Goal: Task Accomplishment & Management: Manage account settings

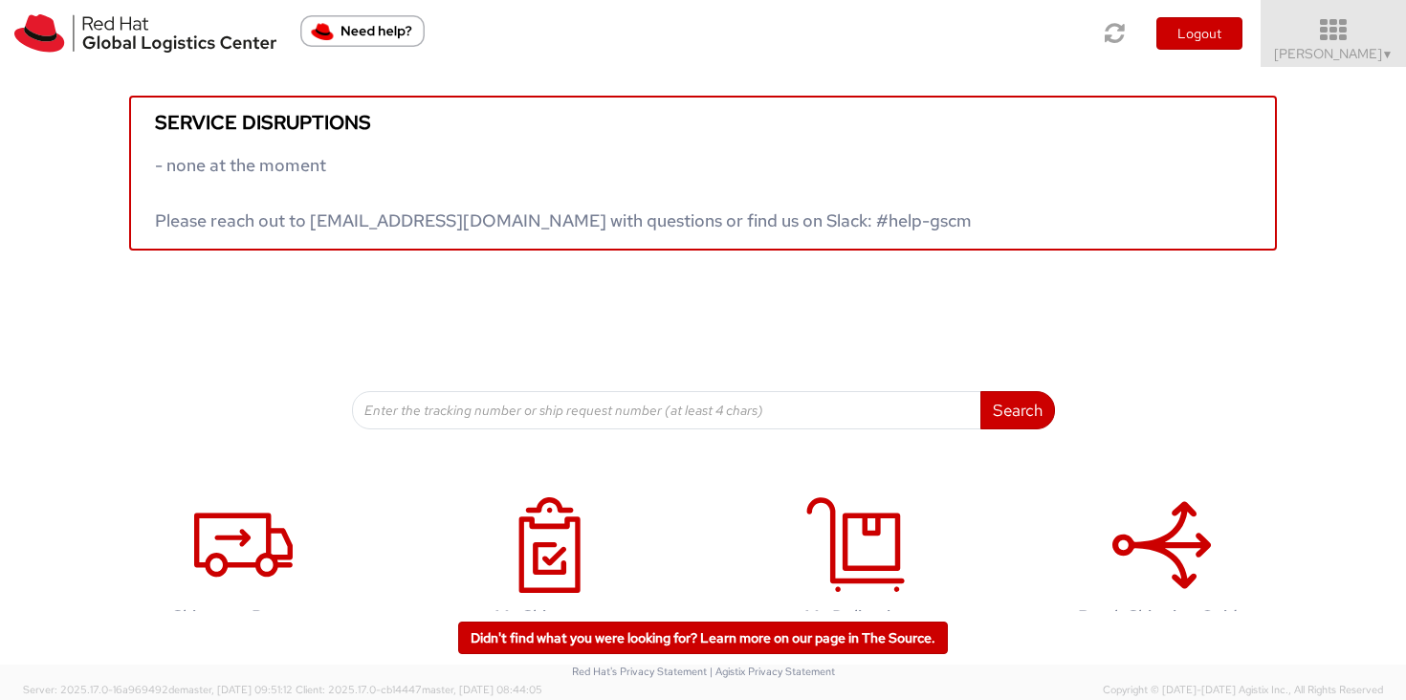
click at [1393, 47] on link "[PERSON_NAME] ▼" at bounding box center [1332, 33] width 145 height 67
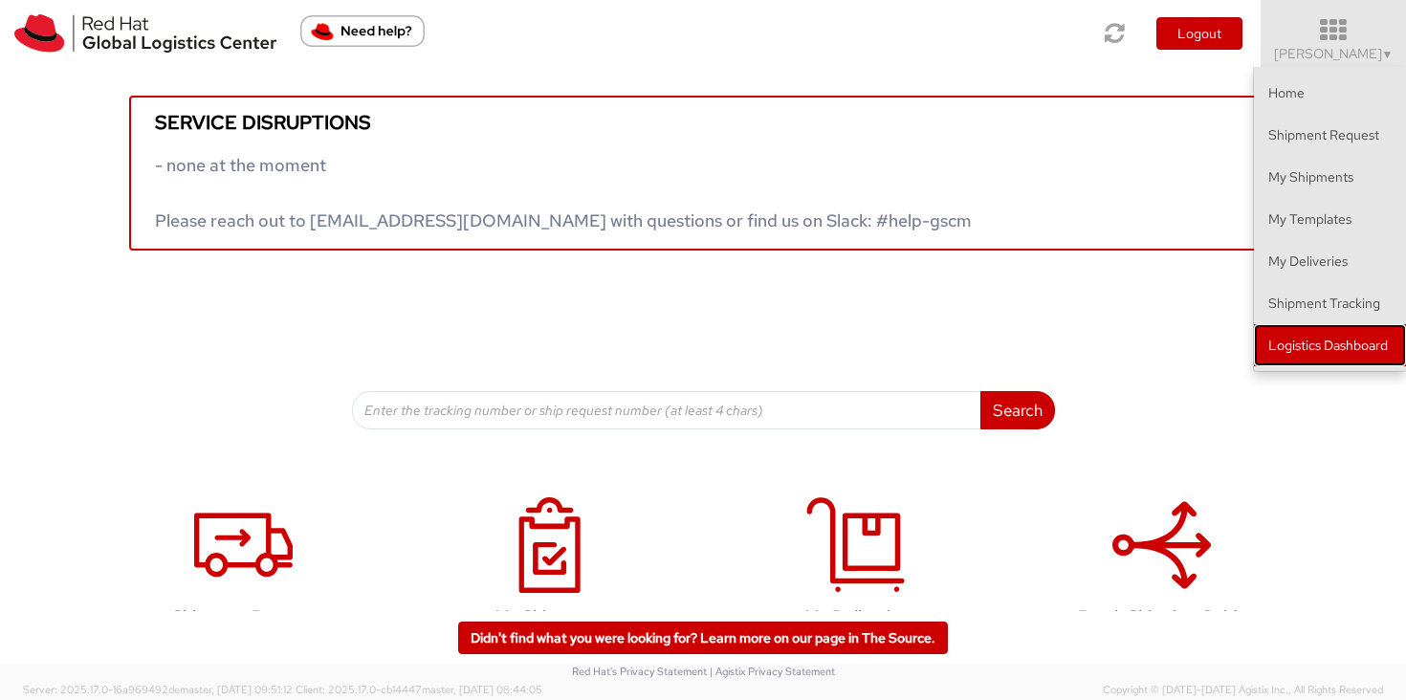
click at [1312, 357] on link "Logistics Dashboard" at bounding box center [1330, 345] width 152 height 42
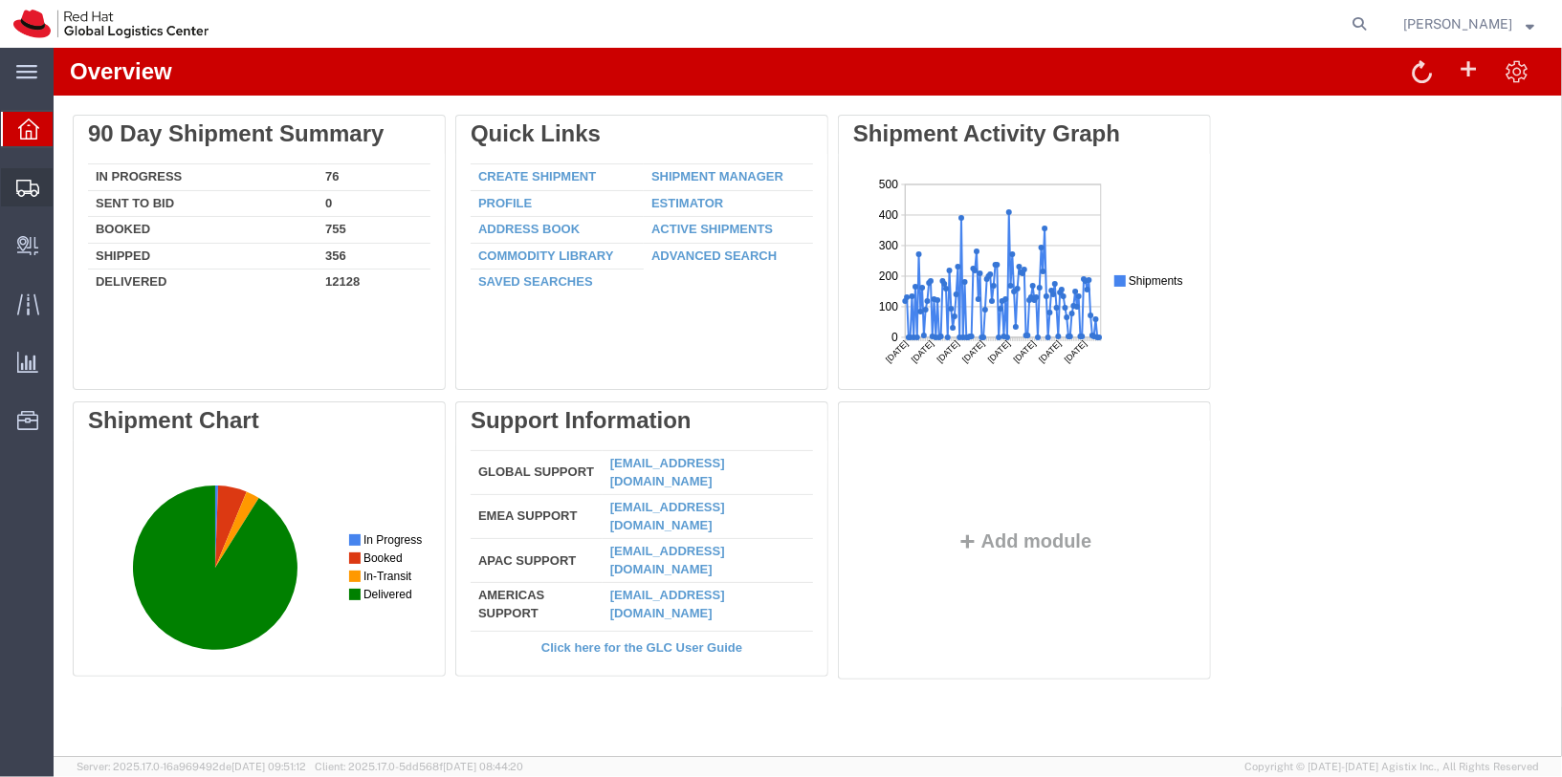
click at [66, 186] on span "Shipments" at bounding box center [59, 187] width 13 height 38
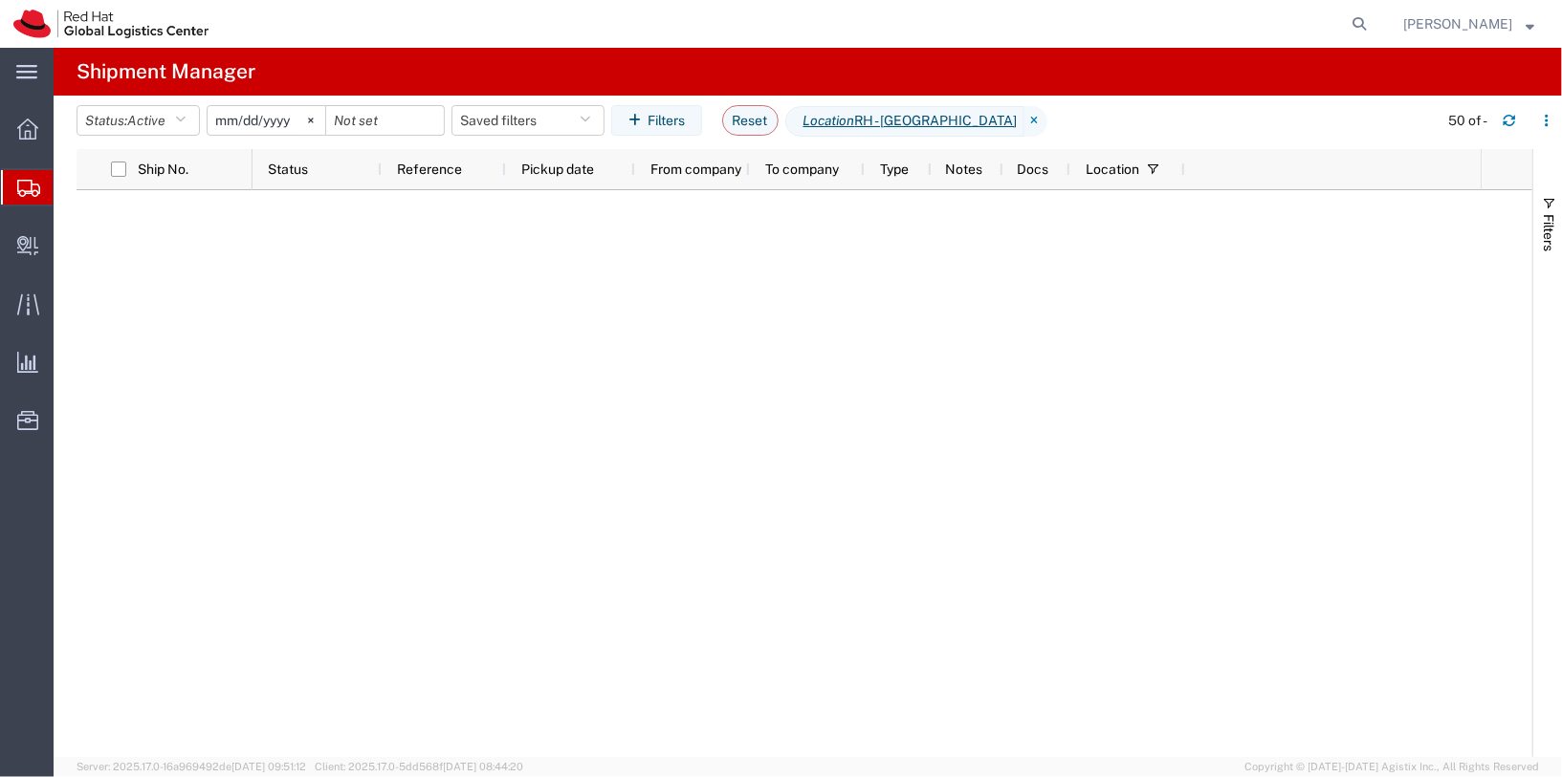
click at [295, 119] on input "2025-05-11" at bounding box center [267, 120] width 118 height 29
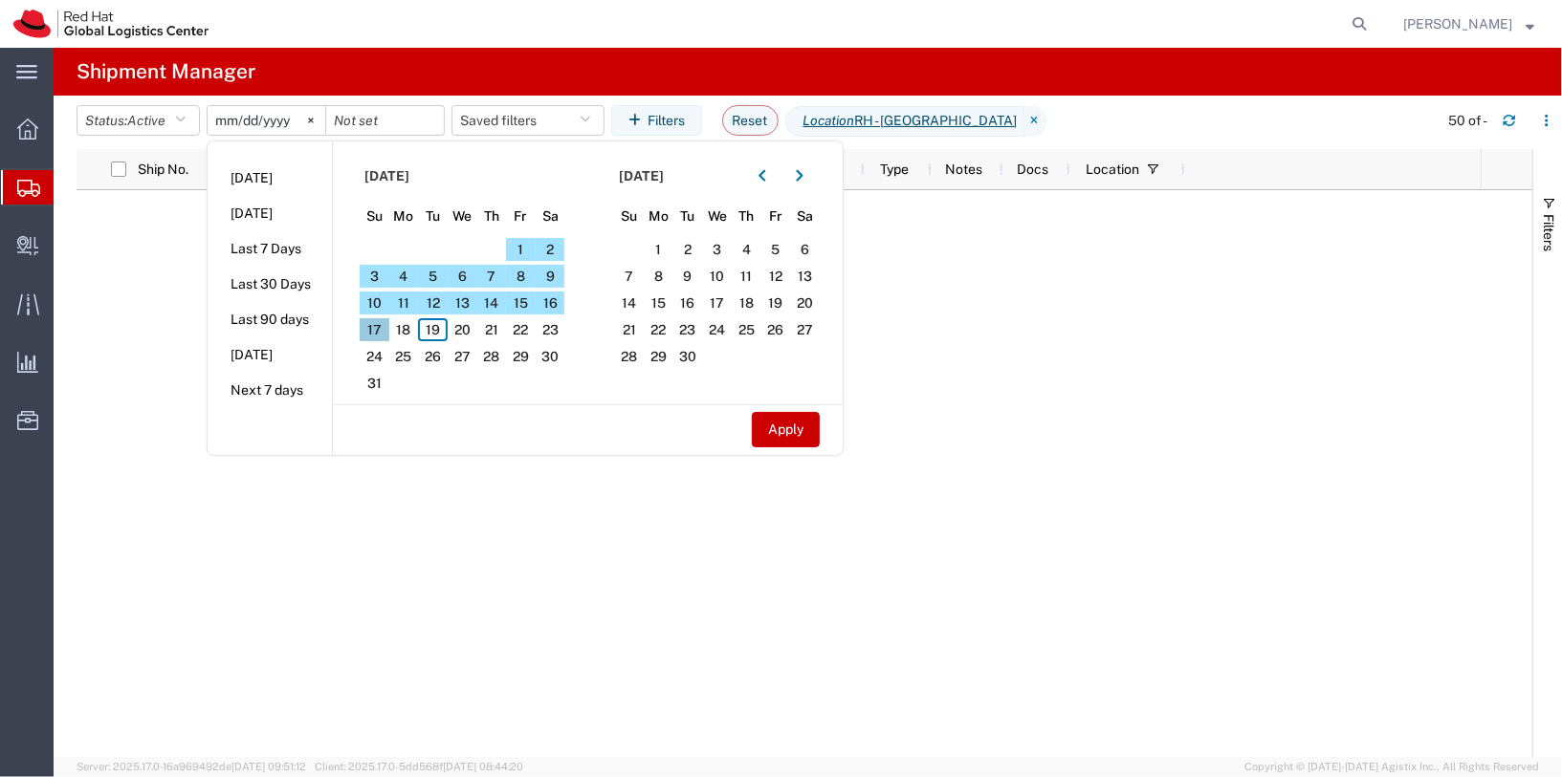
click at [372, 325] on span "17" at bounding box center [375, 329] width 30 height 23
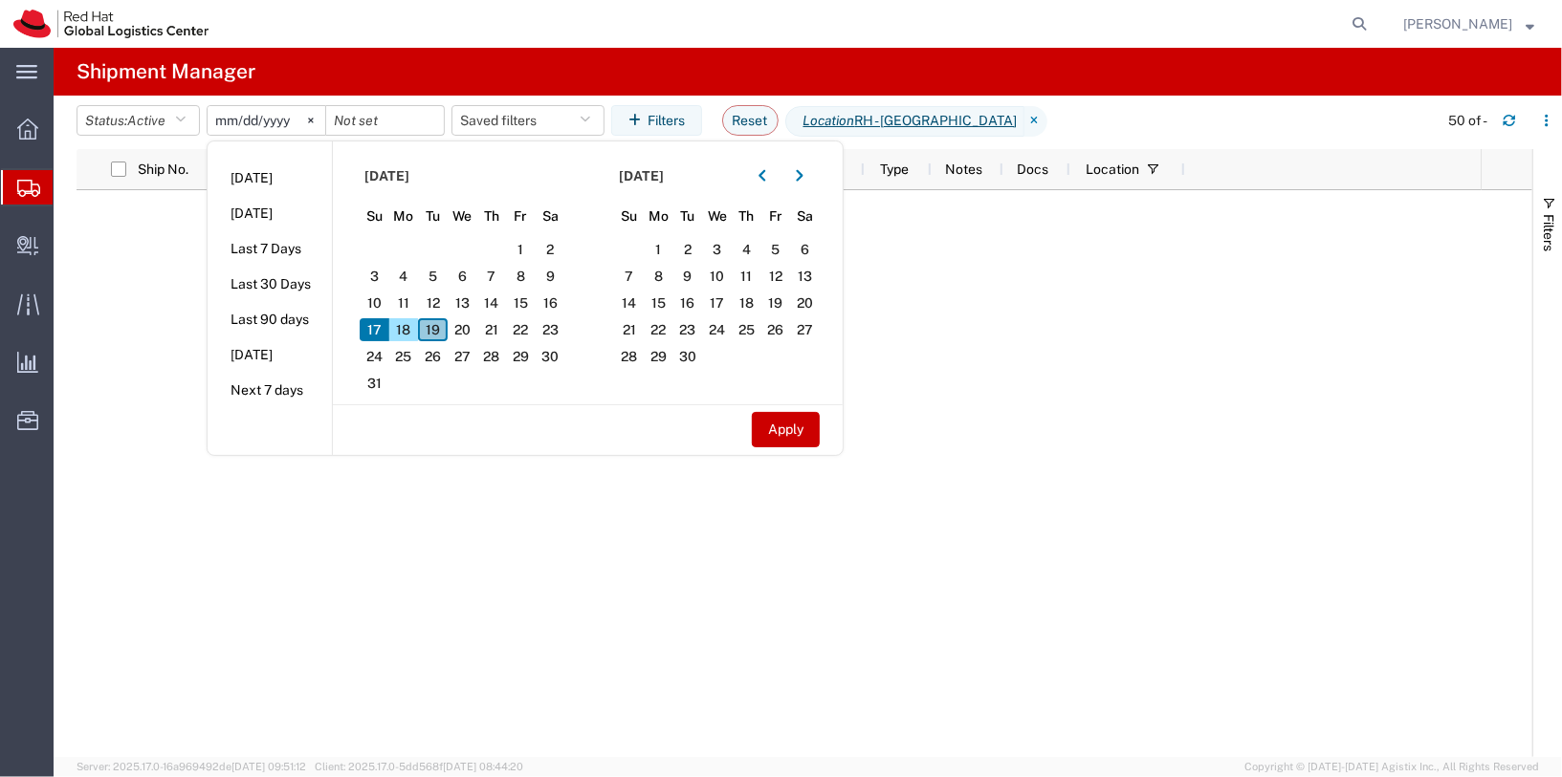
click at [428, 332] on span "19" at bounding box center [433, 329] width 30 height 23
click at [791, 419] on button "Apply" at bounding box center [786, 429] width 68 height 35
type input "2025-08-17"
type input "2025-08-19"
